Goal: Task Accomplishment & Management: Manage account settings

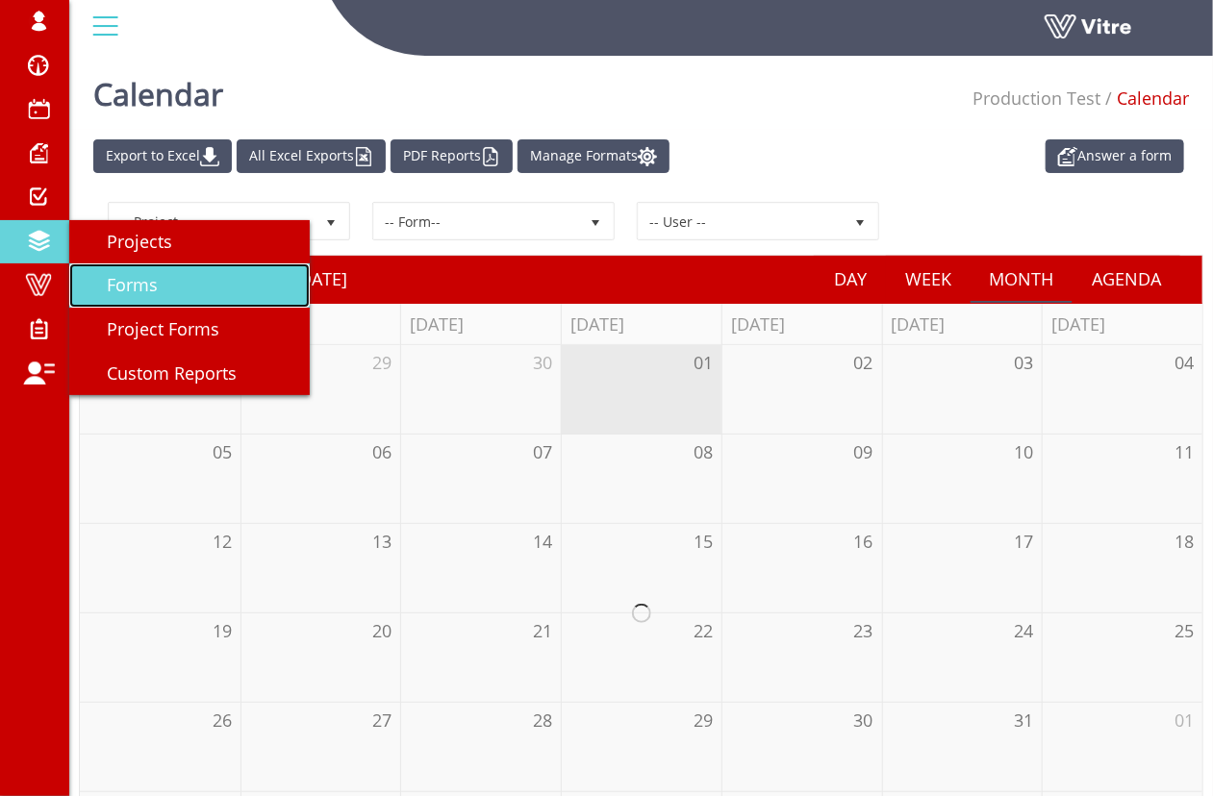
click at [152, 295] on span "Forms" at bounding box center [121, 284] width 74 height 23
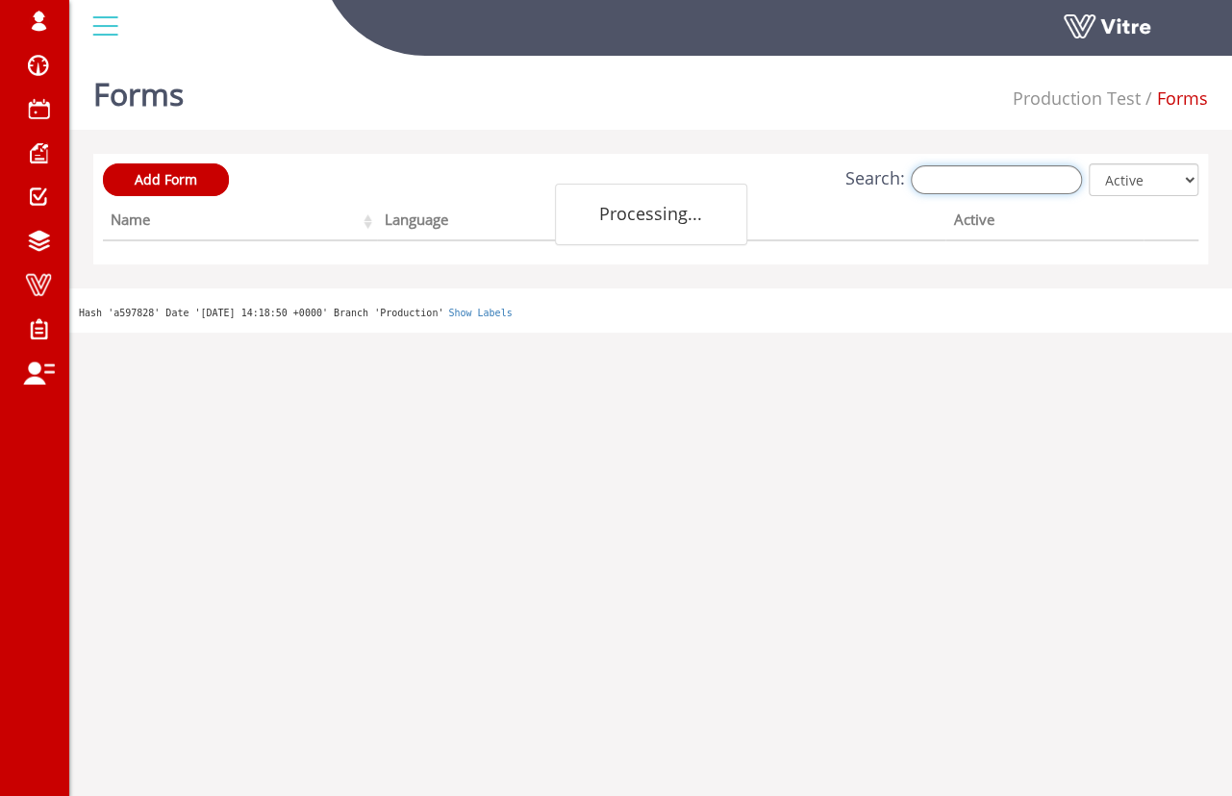
click at [1003, 179] on input "Search:" at bounding box center [996, 179] width 171 height 29
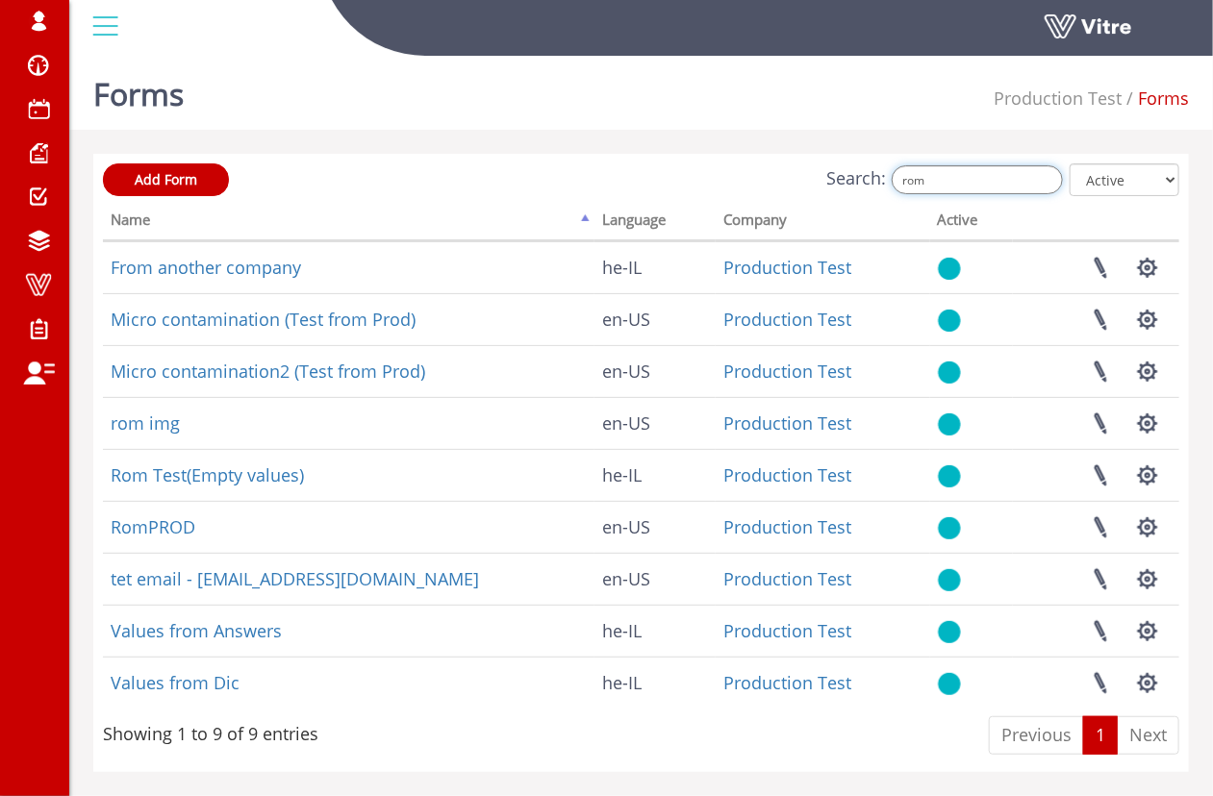
type input "rom"
click at [511, 116] on div "Forms Production Test Forms" at bounding box center [641, 89] width 1144 height 82
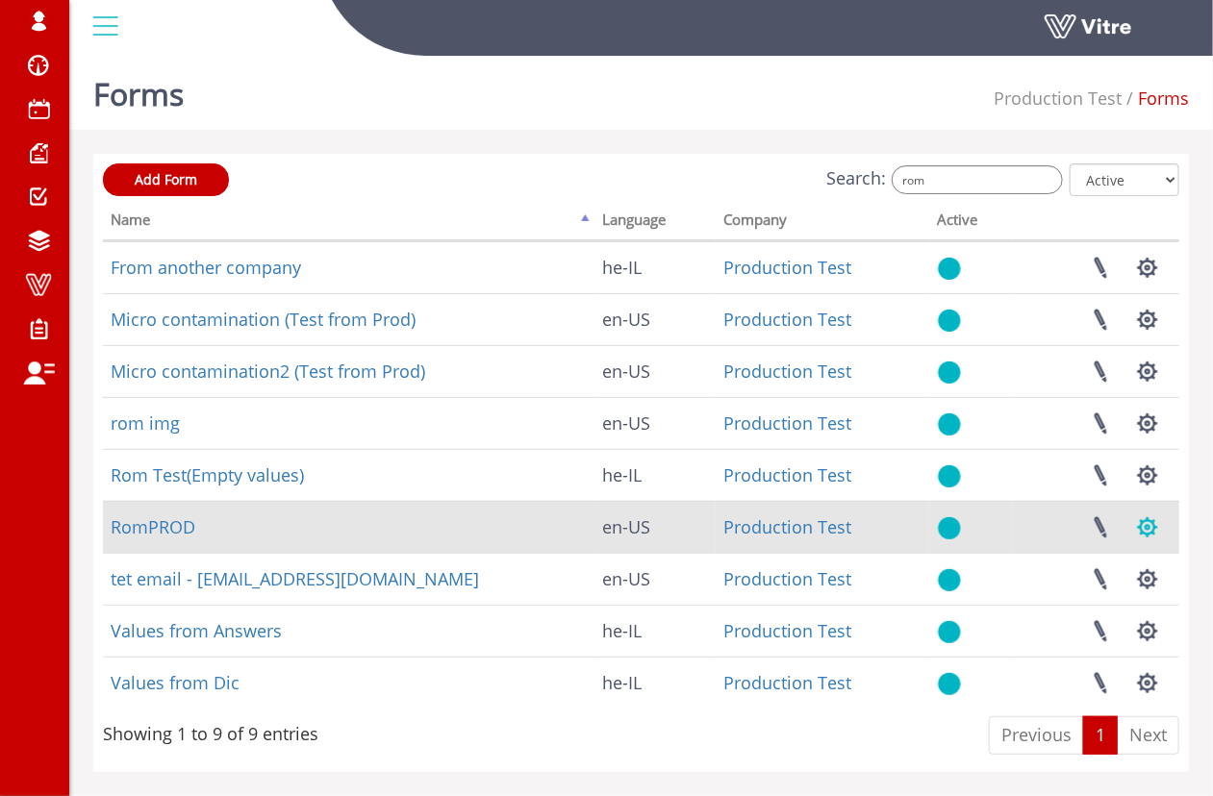
click at [1158, 539] on button "button" at bounding box center [1148, 527] width 48 height 51
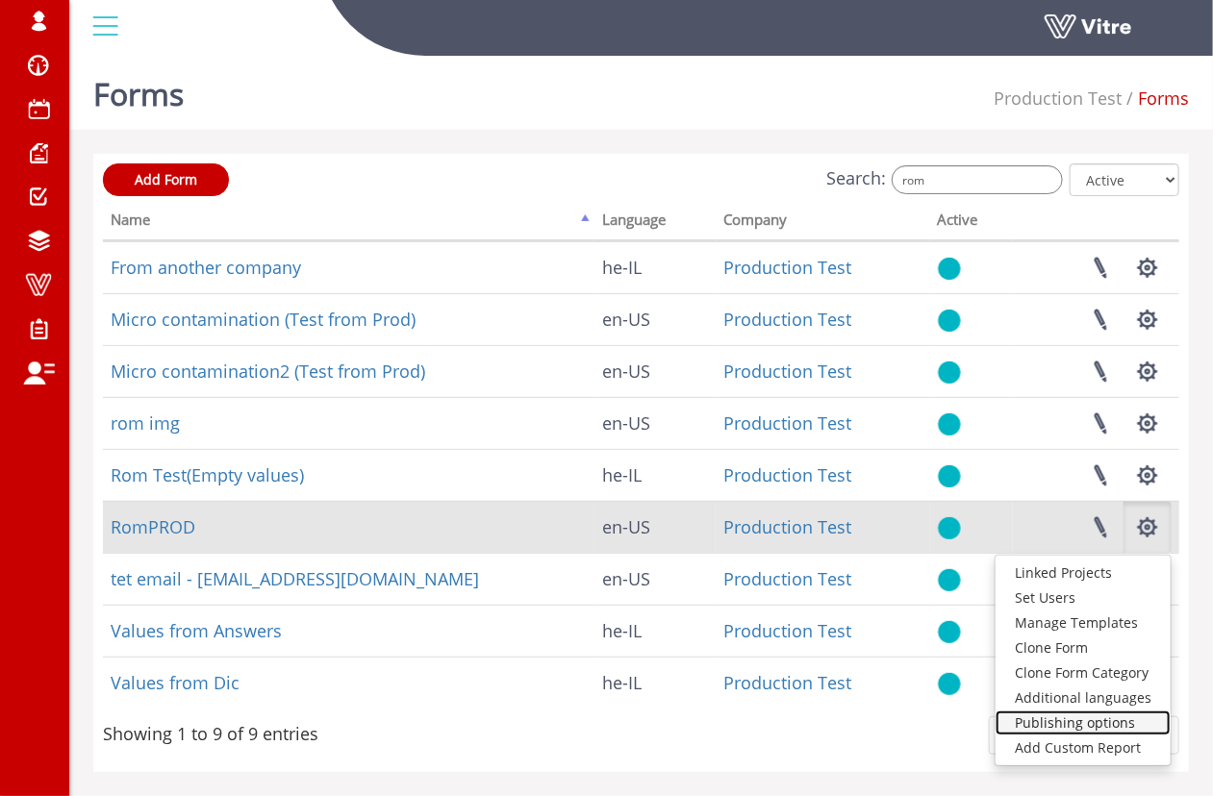
click at [1088, 725] on link "Publishing options" at bounding box center [1083, 723] width 175 height 25
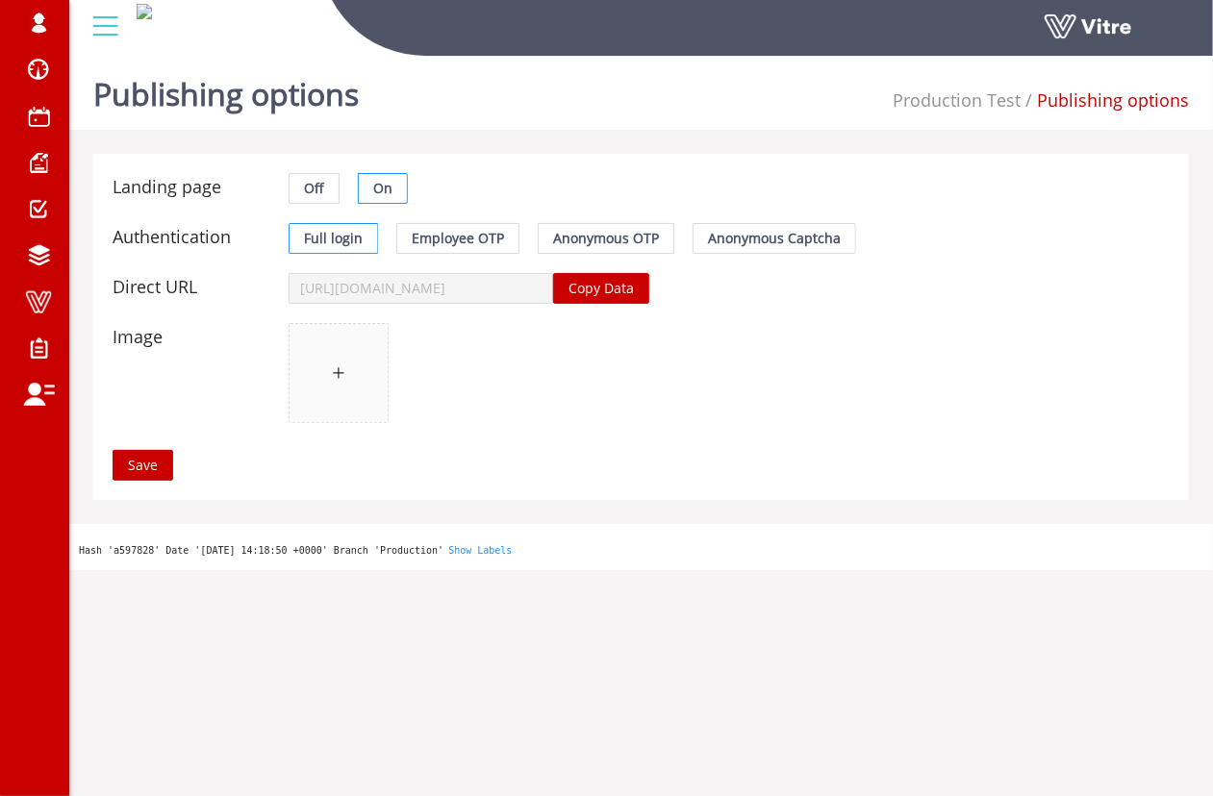
click at [611, 289] on span "Copy Data" at bounding box center [601, 288] width 65 height 21
click at [780, 223] on label "Anonymous Captcha" at bounding box center [775, 238] width 163 height 31
click at [694, 243] on input "Anonymous Captcha" at bounding box center [694, 243] width 0 height 0
click at [779, 241] on span "Anonymous Captcha" at bounding box center [774, 238] width 133 height 18
click at [694, 243] on input "Anonymous Captcha" at bounding box center [694, 243] width 0 height 0
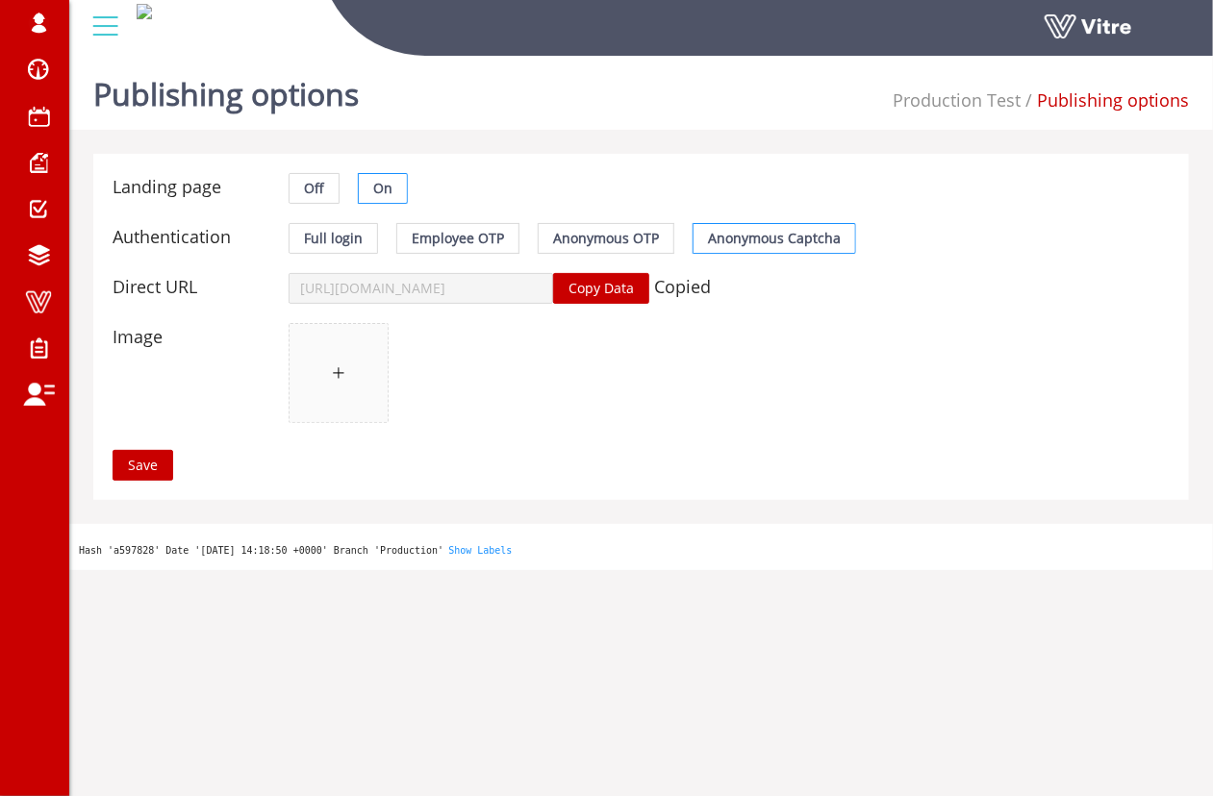
click at [169, 453] on button "Save" at bounding box center [143, 465] width 61 height 31
click at [155, 474] on body "roman Profile Notification Change Company English English Español Français Ital…" at bounding box center [606, 446] width 1213 height 796
click at [684, 122] on div "Publishing options Production Test Publishing options" at bounding box center [641, 89] width 1144 height 82
click at [59, 126] on span at bounding box center [38, 116] width 48 height 23
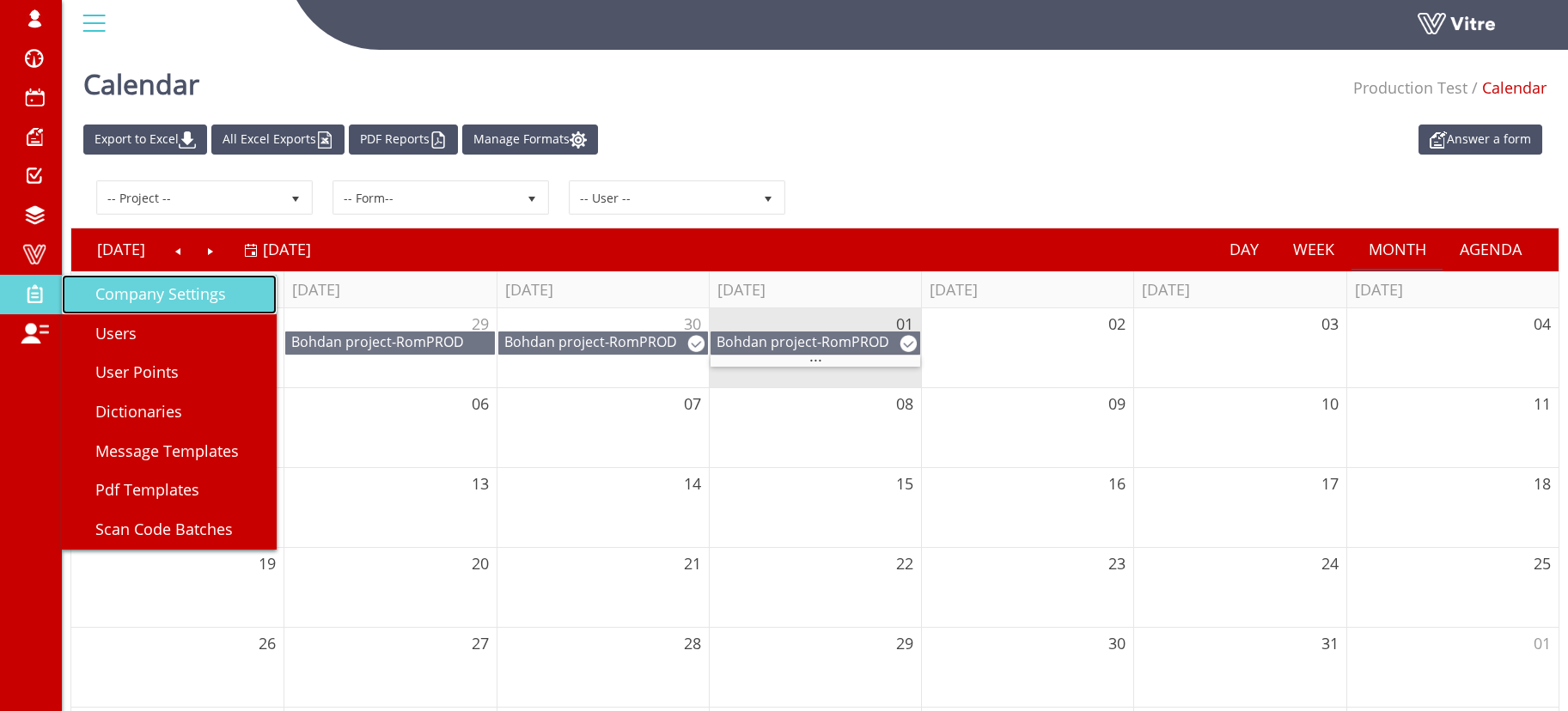
click at [117, 296] on span "Company Settings" at bounding box center [150, 293] width 151 height 21
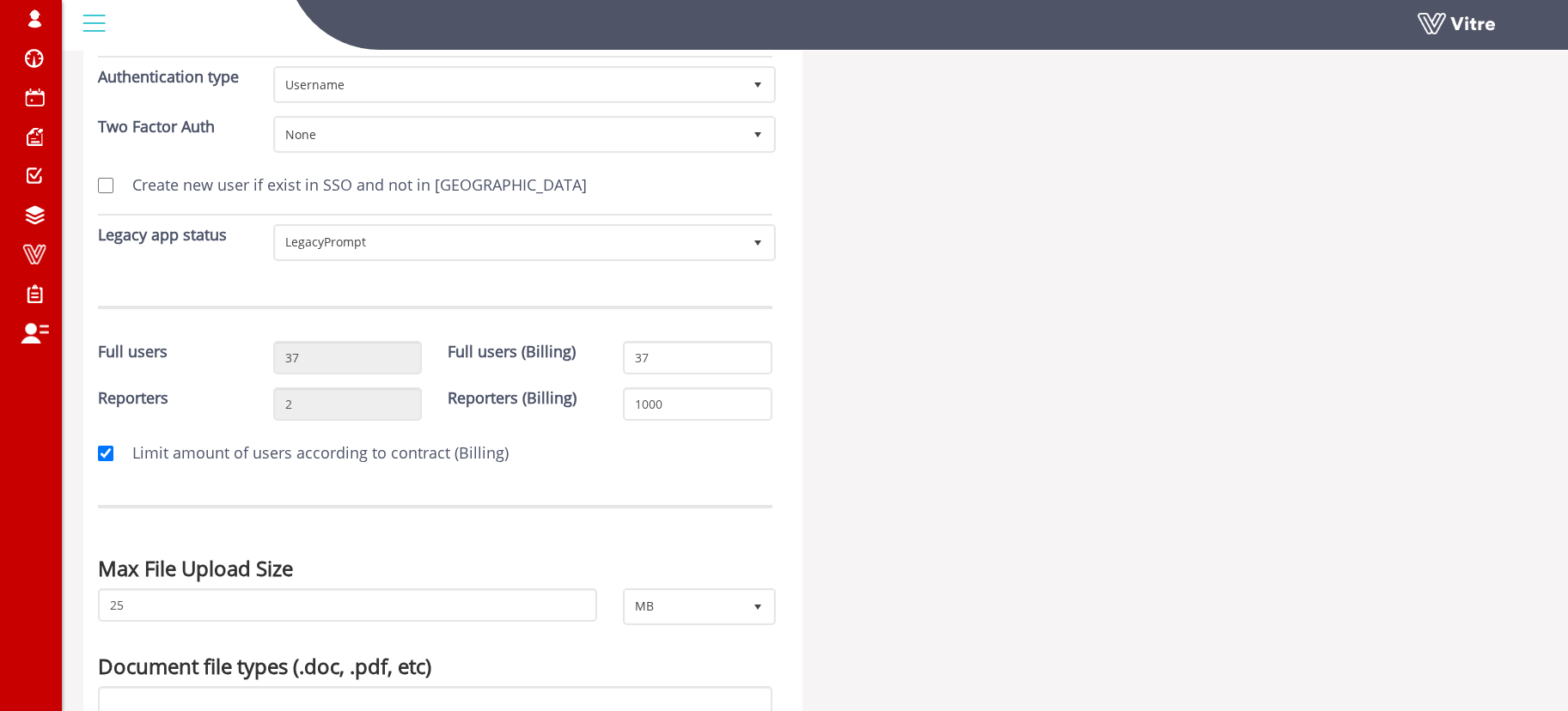
scroll to position [5620, 0]
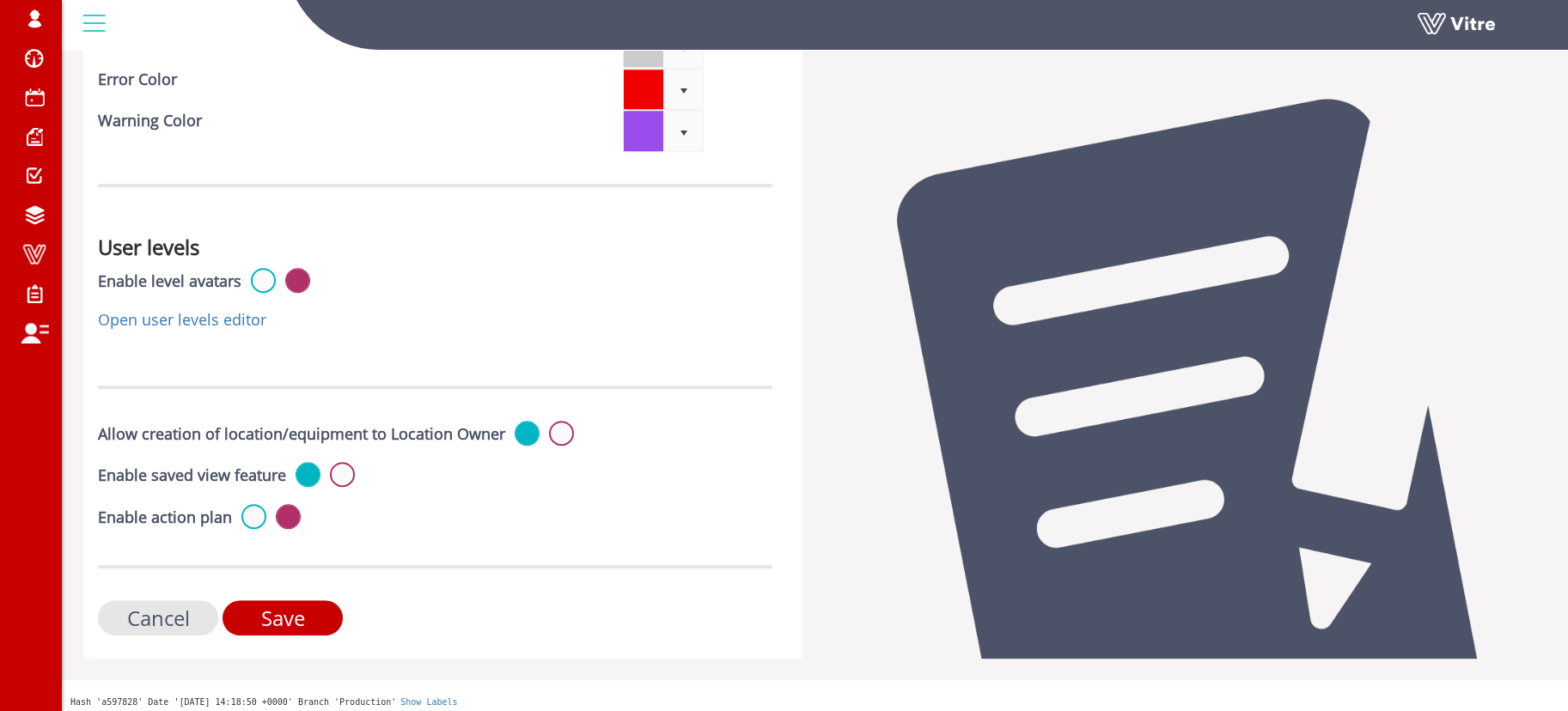
drag, startPoint x: 757, startPoint y: 88, endPoint x: 820, endPoint y: 759, distance: 674.0
click at [257, 506] on label at bounding box center [254, 517] width 25 height 25
click at [0, 0] on input "radio" at bounding box center [0, 0] width 0 height 0
click at [282, 600] on input "Save" at bounding box center [282, 617] width 121 height 35
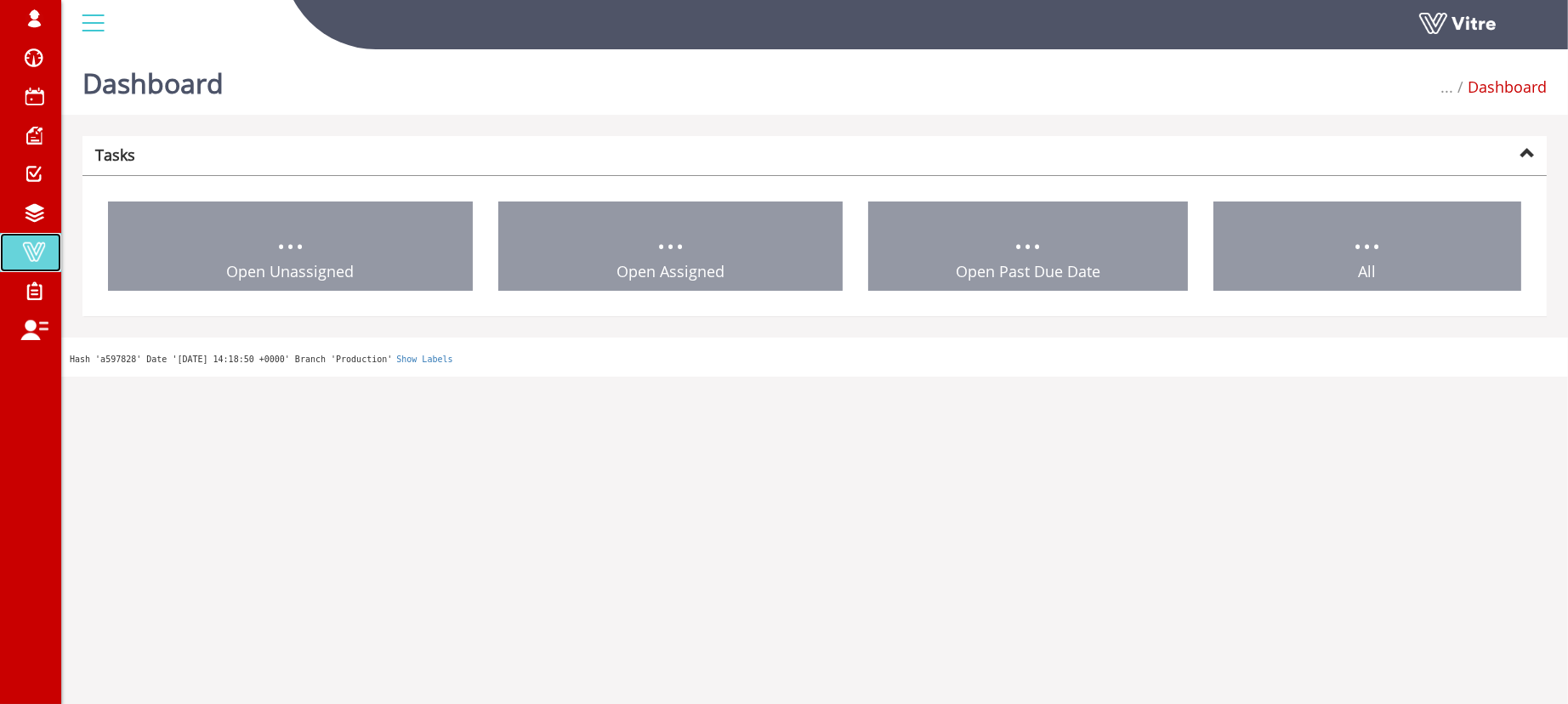
click at [28, 264] on link "Vitre" at bounding box center [30, 253] width 61 height 39
